Goal: Information Seeking & Learning: Find specific page/section

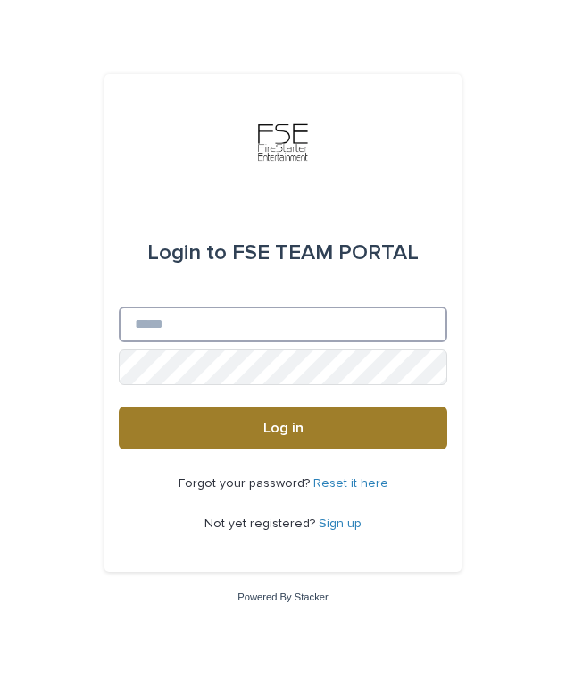
type input "**********"
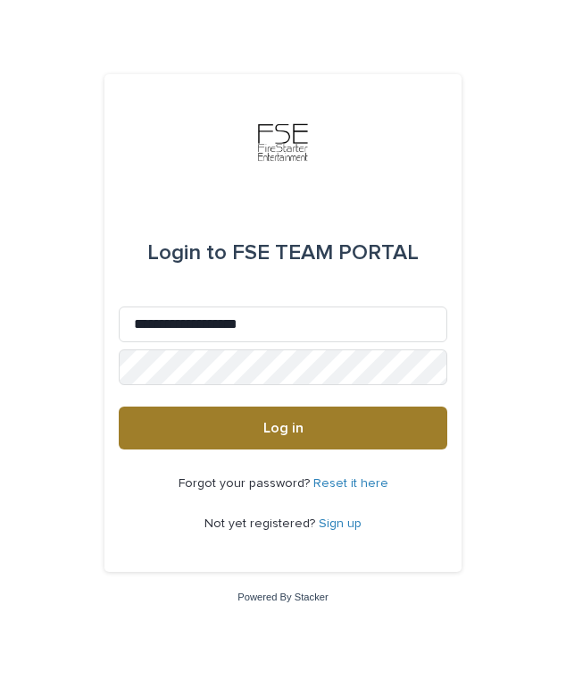
click at [263, 422] on button "Log in" at bounding box center [283, 427] width 329 height 43
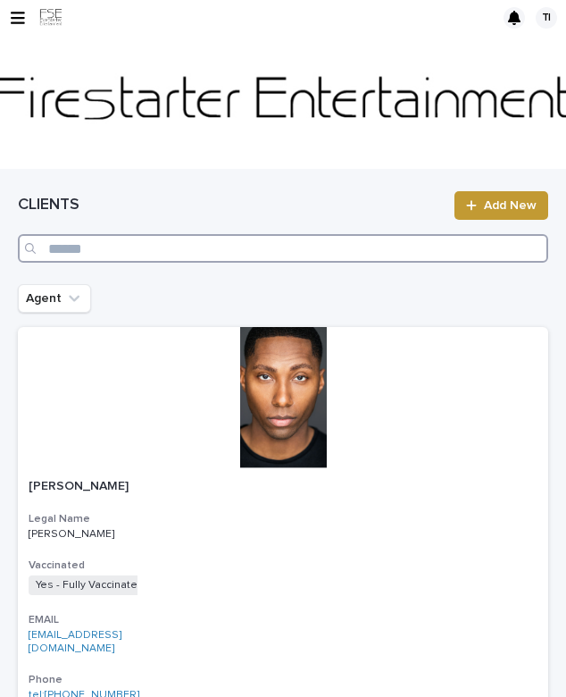
click at [309, 262] on input "Search" at bounding box center [283, 248] width 531 height 29
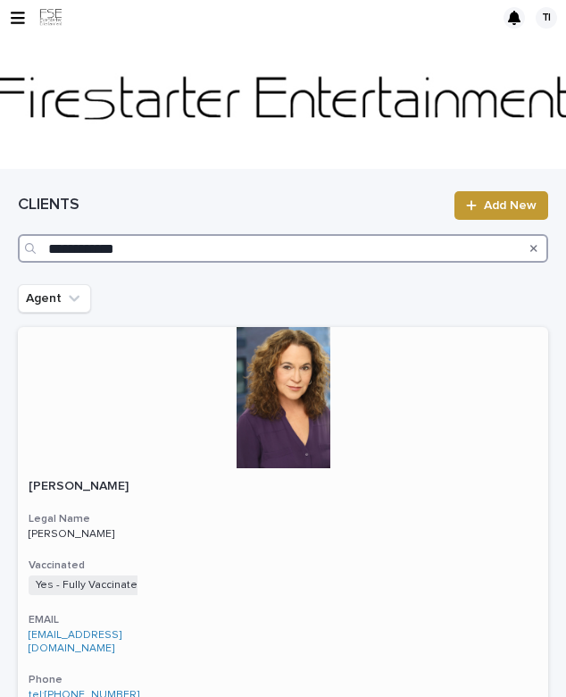
type input "**********"
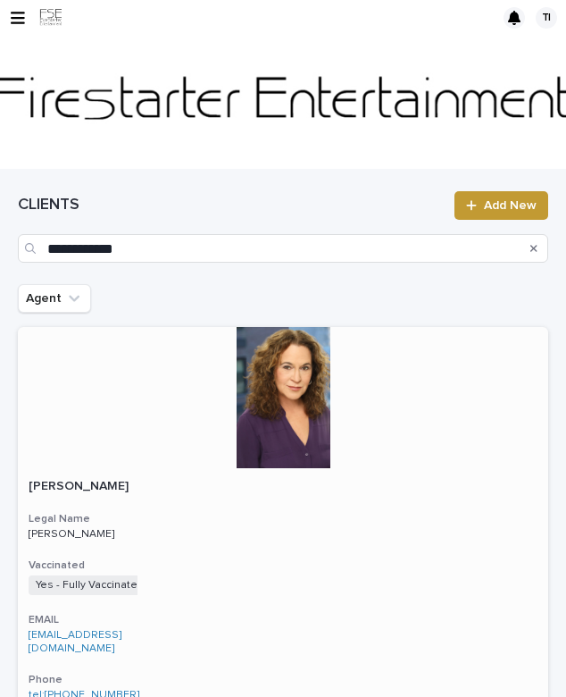
click at [213, 457] on div at bounding box center [283, 397] width 531 height 141
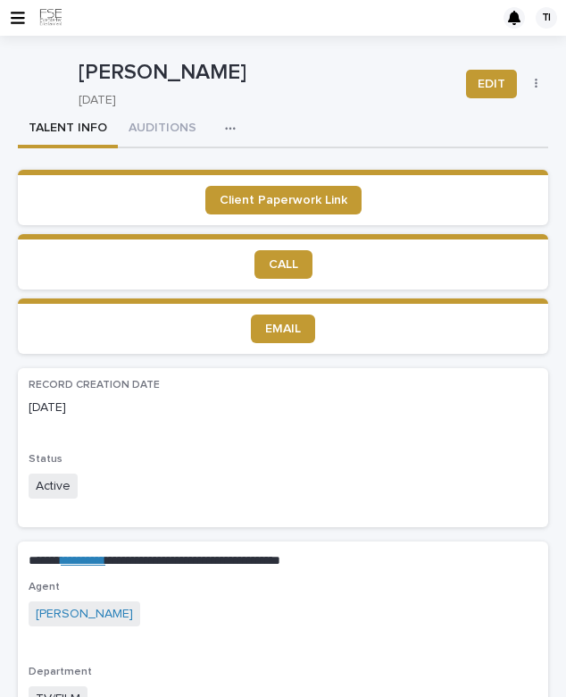
click at [231, 129] on div "button" at bounding box center [234, 128] width 18 height 13
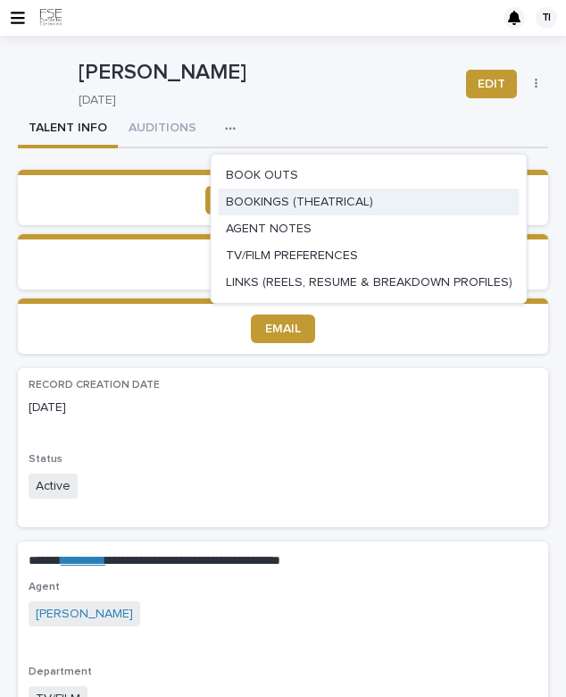
click at [252, 204] on span "BOOKINGS (THEATRICAL)" at bounding box center [299, 202] width 147 height 13
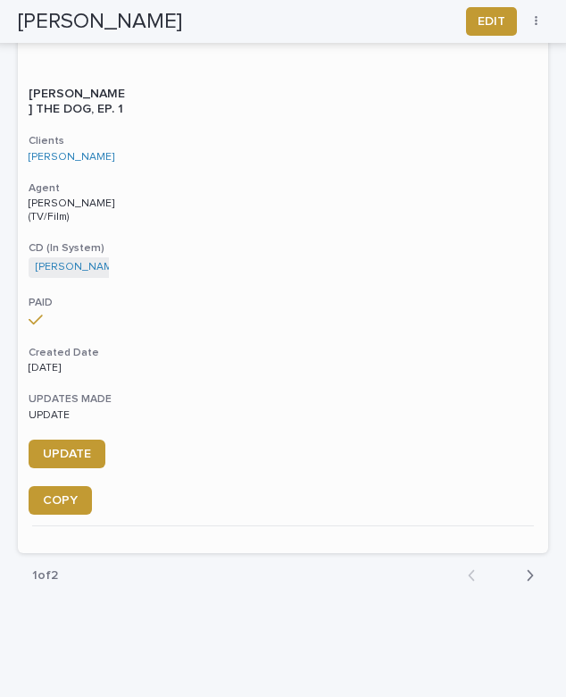
scroll to position [6191, 0]
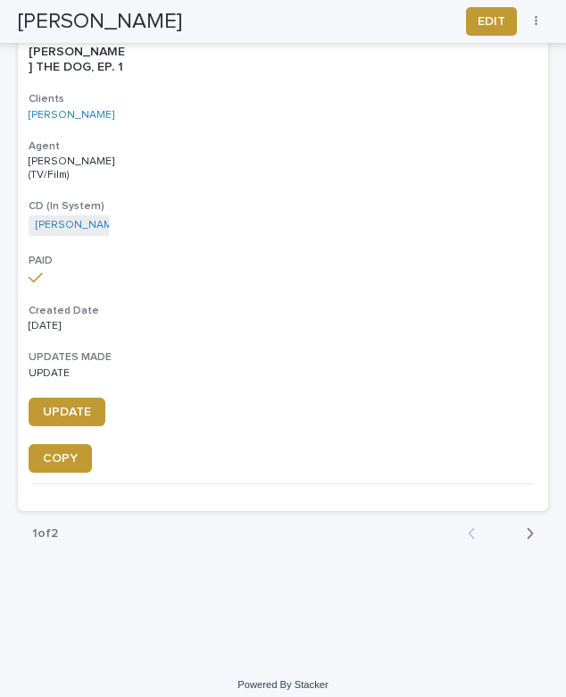
click at [523, 527] on div "button" at bounding box center [526, 533] width 15 height 16
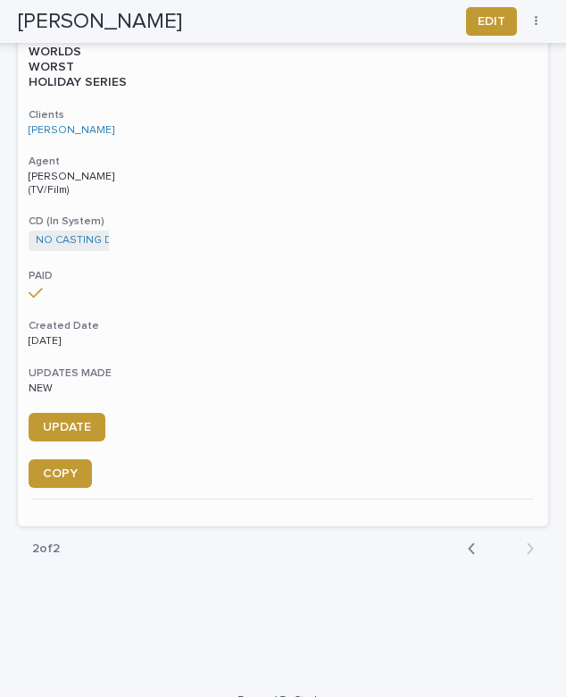
scroll to position [1787, 0]
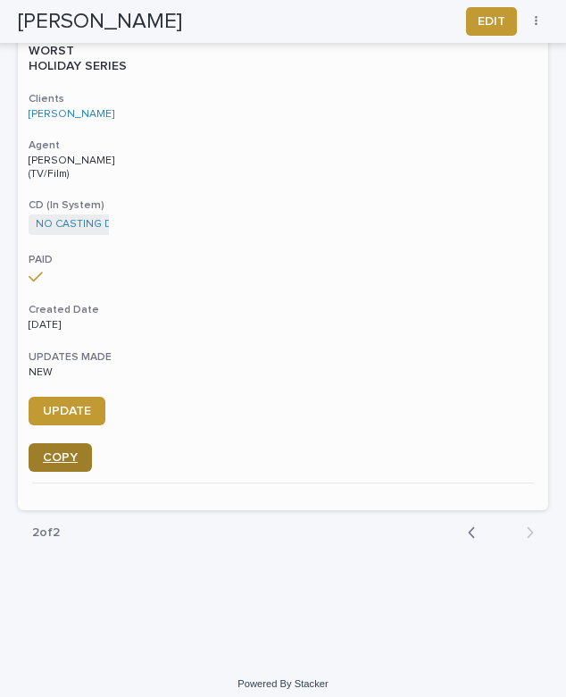
click at [80, 447] on link "COPY" at bounding box center [60, 457] width 63 height 29
